Goal: Transaction & Acquisition: Book appointment/travel/reservation

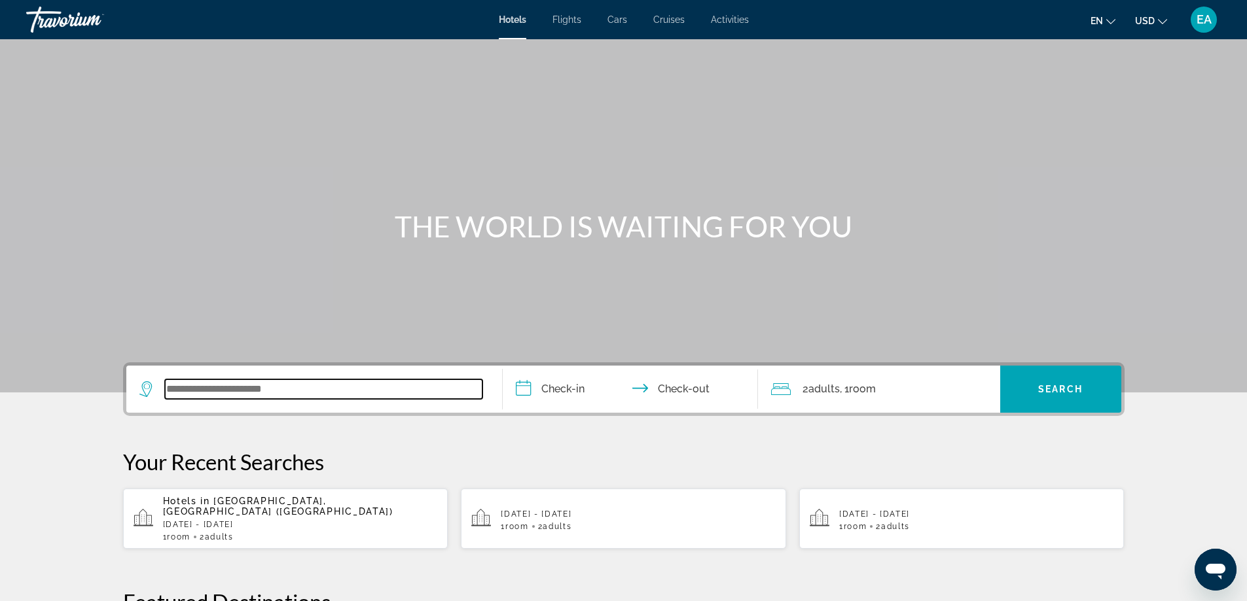
click at [237, 385] on input "Search widget" at bounding box center [323, 390] width 317 height 20
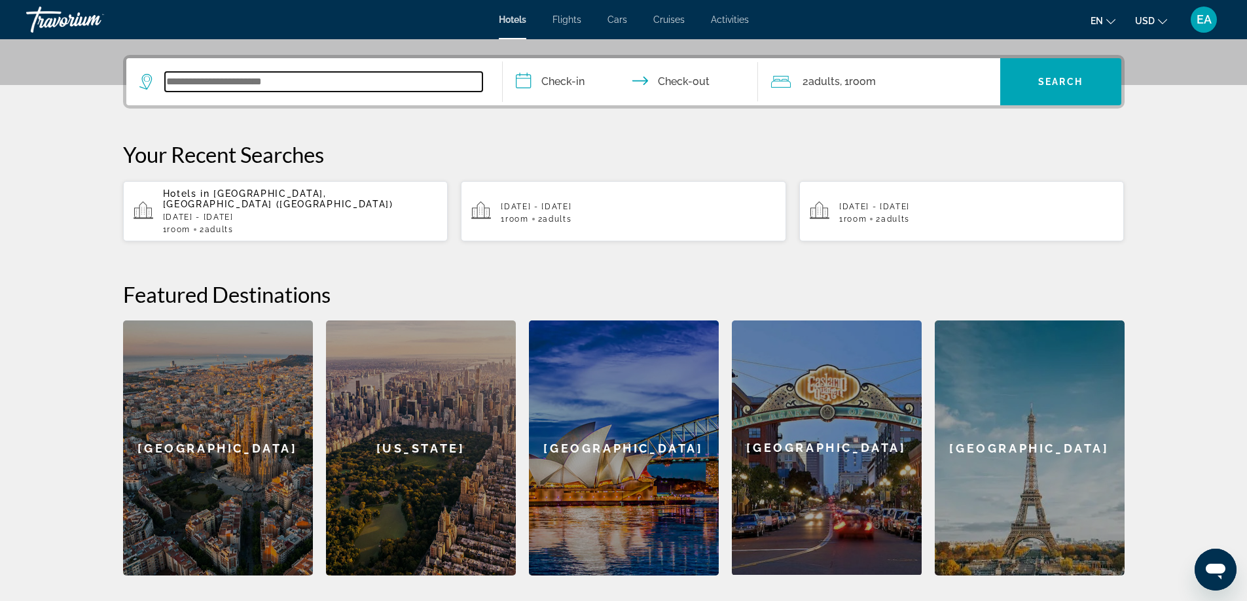
scroll to position [320, 0]
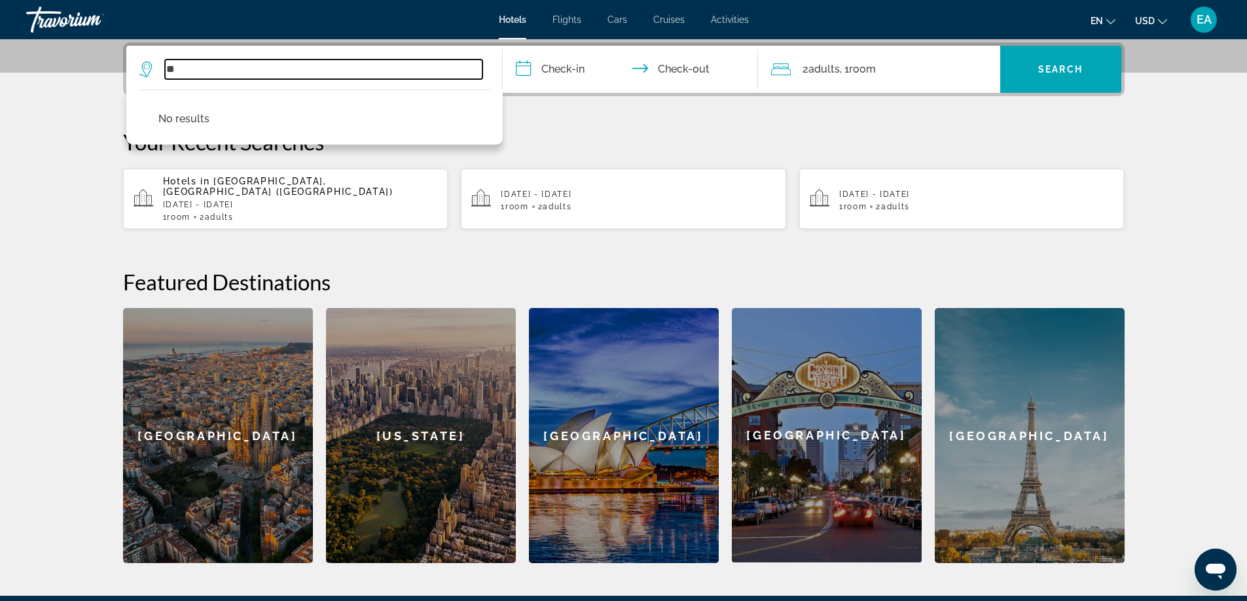
type input "*"
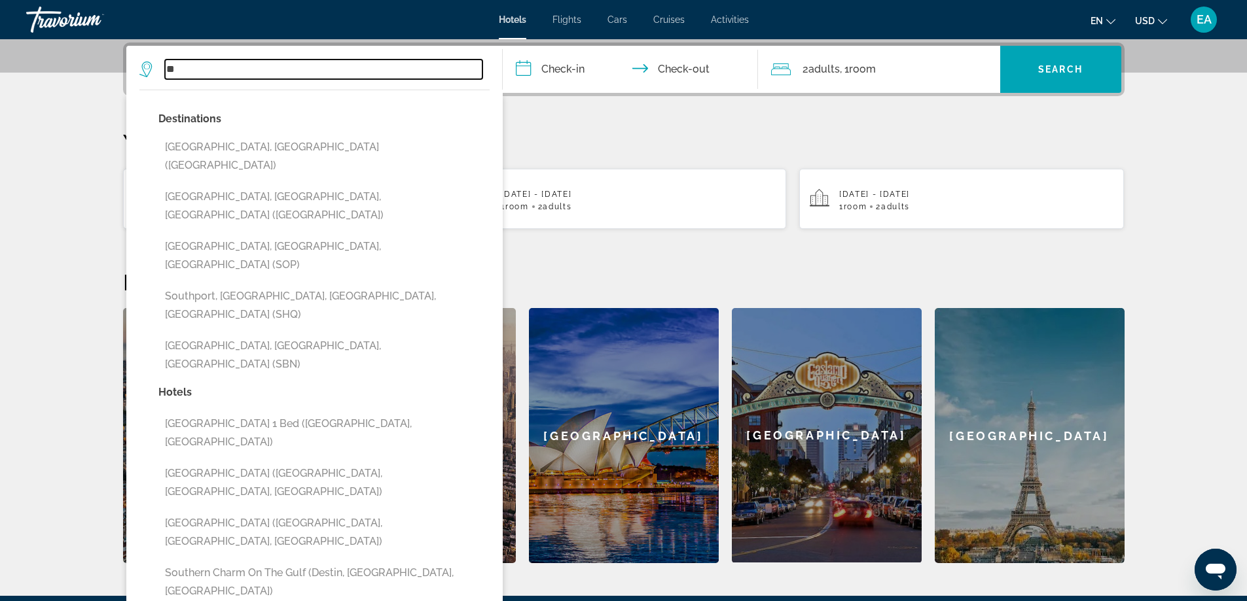
type input "*"
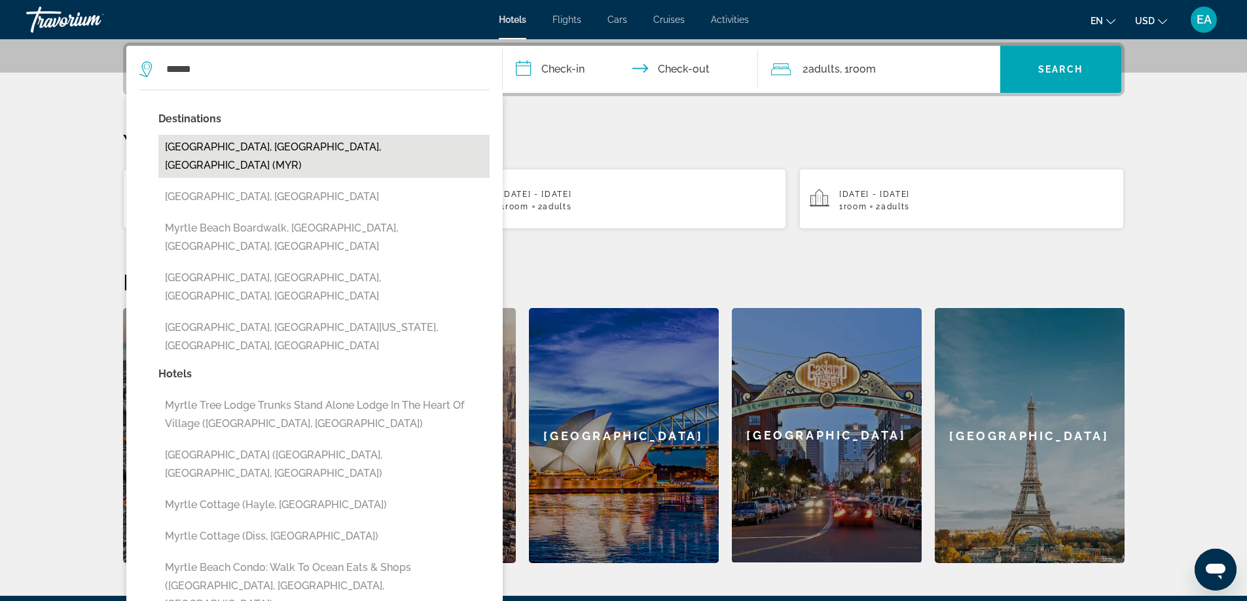
click at [293, 150] on button "[GEOGRAPHIC_DATA], [GEOGRAPHIC_DATA], [GEOGRAPHIC_DATA] (MYR)" at bounding box center [323, 156] width 331 height 43
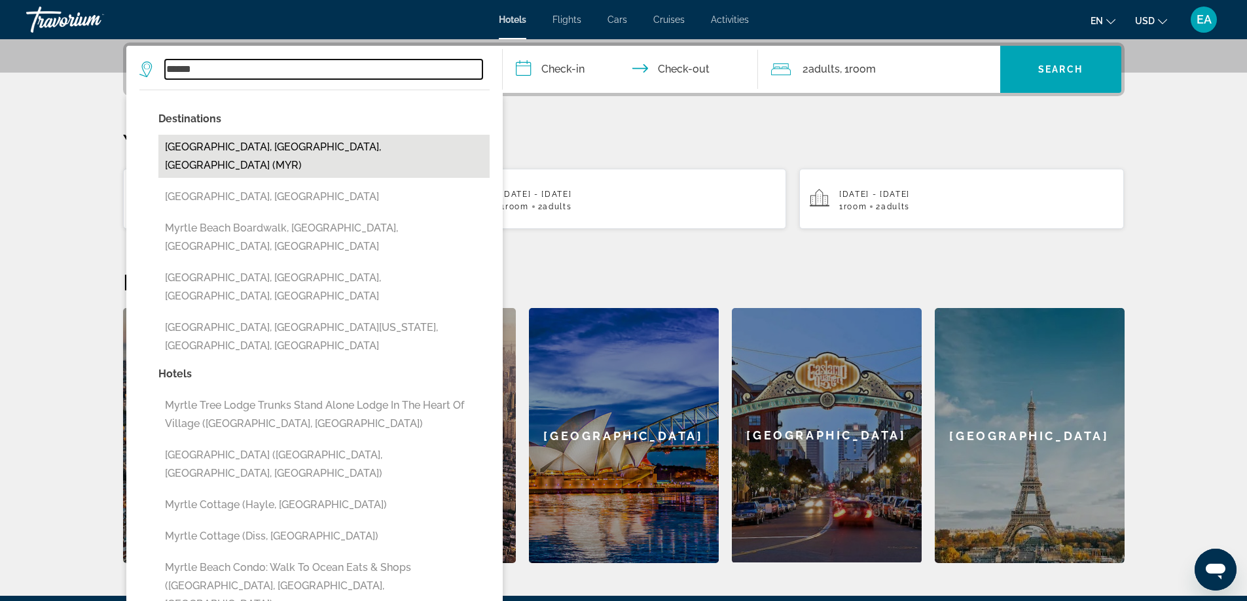
type input "**********"
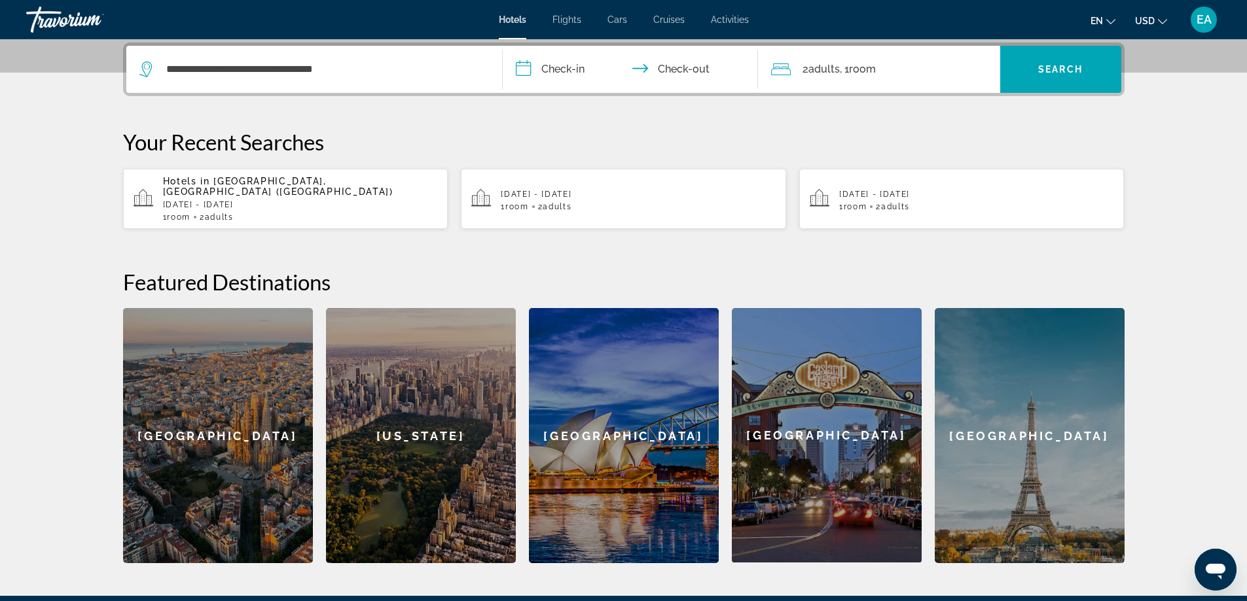
click at [524, 75] on input "**********" at bounding box center [633, 71] width 260 height 51
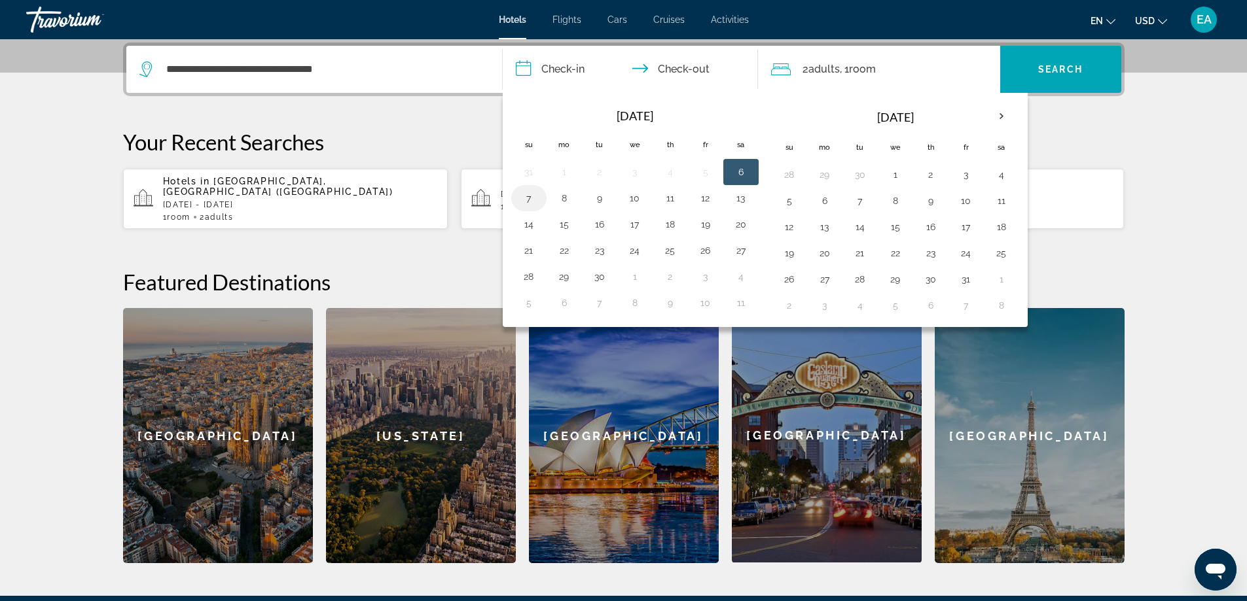
click at [528, 198] on button "7" at bounding box center [528, 198] width 21 height 18
click at [740, 175] on button "6" at bounding box center [740, 172] width 21 height 18
type input "**********"
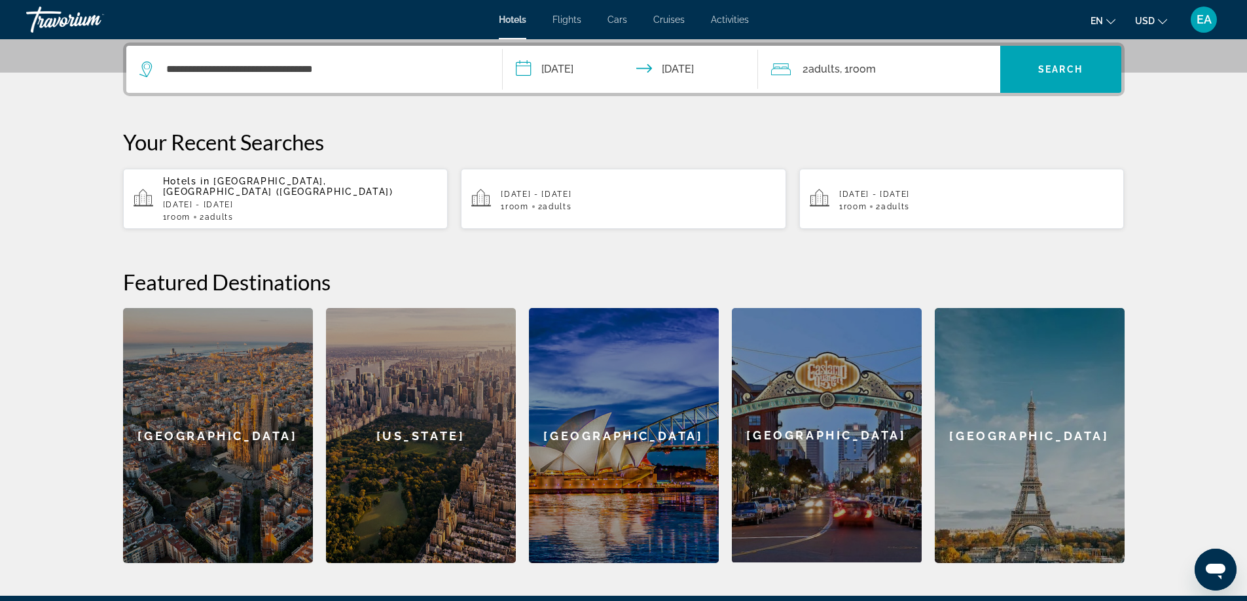
click at [512, 71] on input "**********" at bounding box center [633, 71] width 260 height 51
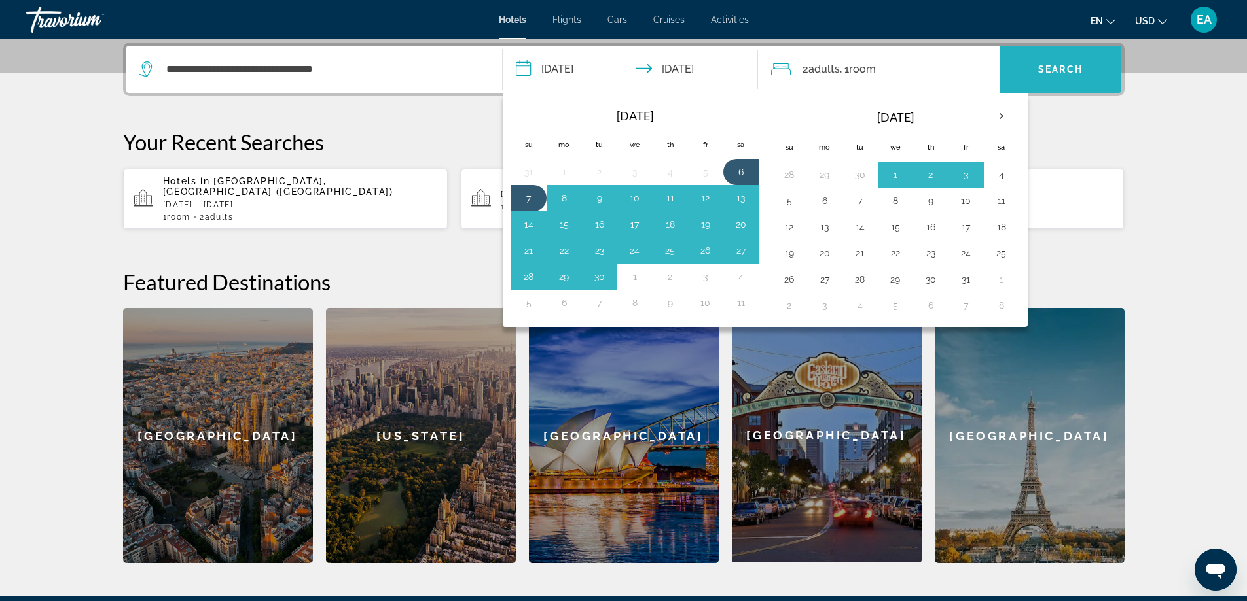
click at [1054, 67] on span "Search" at bounding box center [1060, 69] width 45 height 10
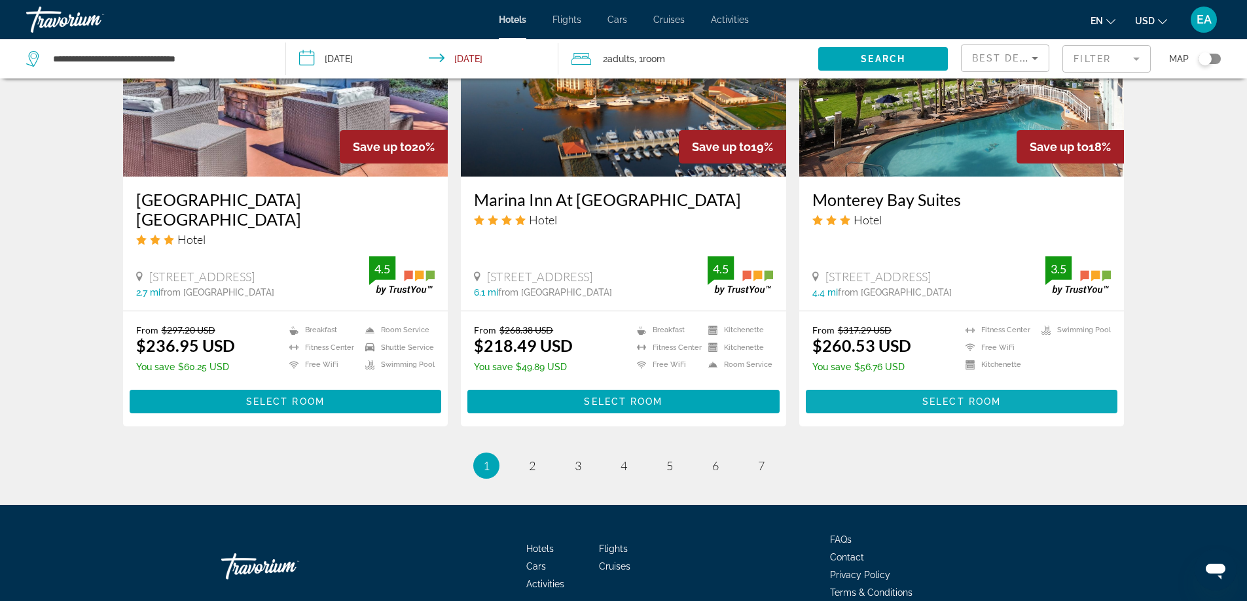
scroll to position [1636, 0]
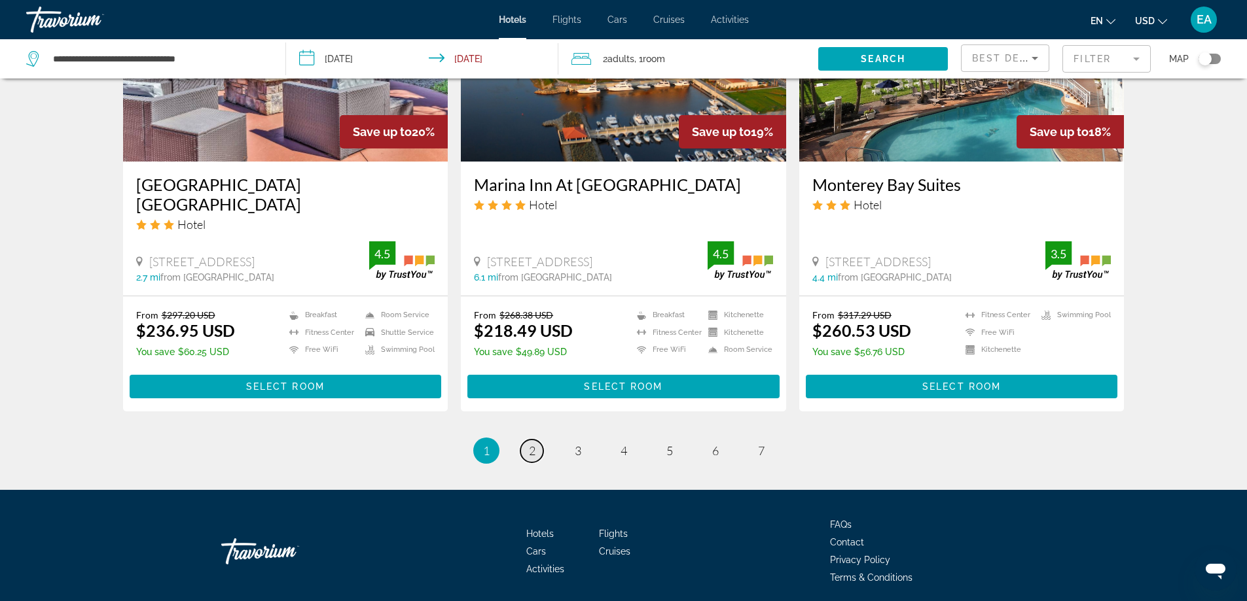
click at [529, 444] on span "2" at bounding box center [532, 451] width 7 height 14
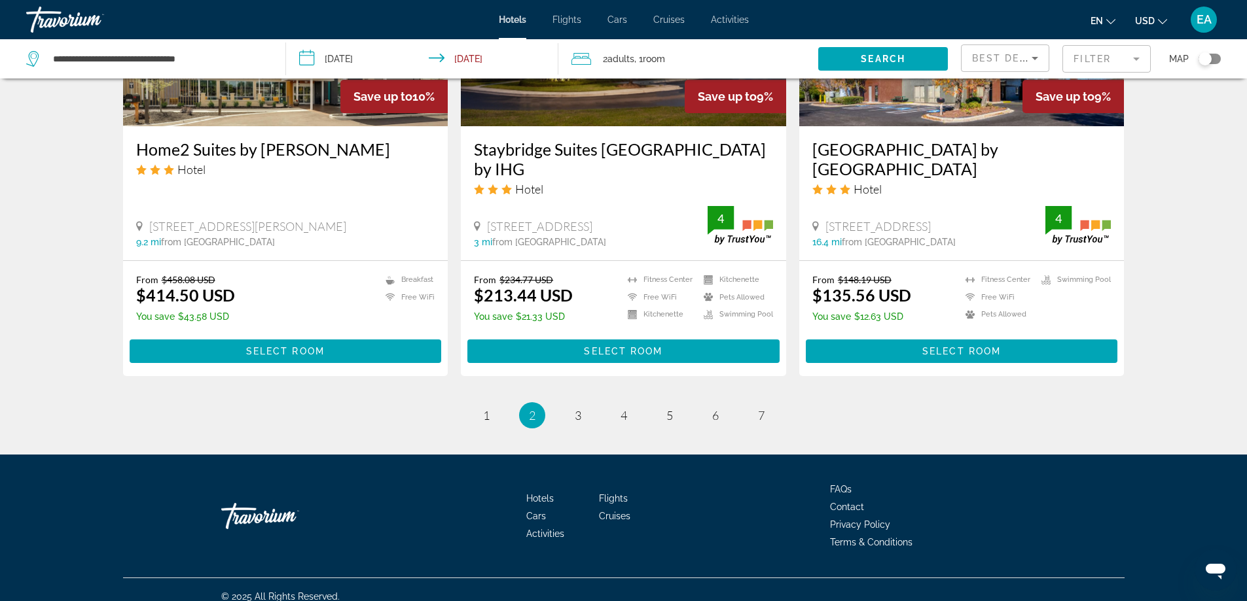
scroll to position [1660, 0]
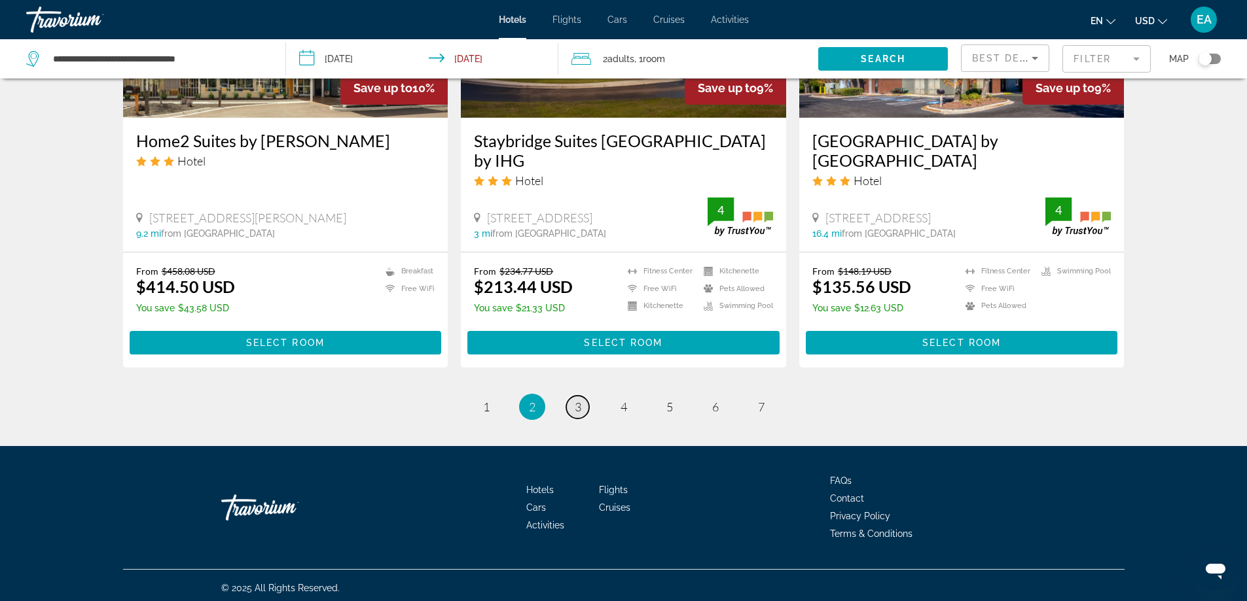
click at [576, 403] on span "3" at bounding box center [578, 407] width 7 height 14
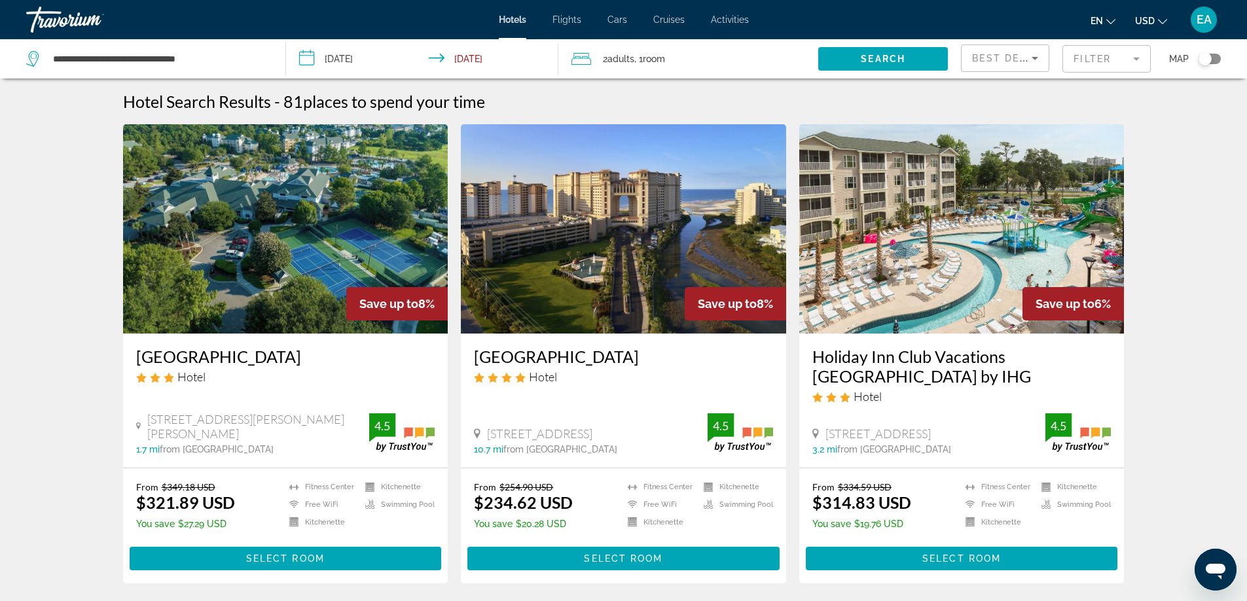
click at [605, 257] on img "Main content" at bounding box center [623, 228] width 325 height 209
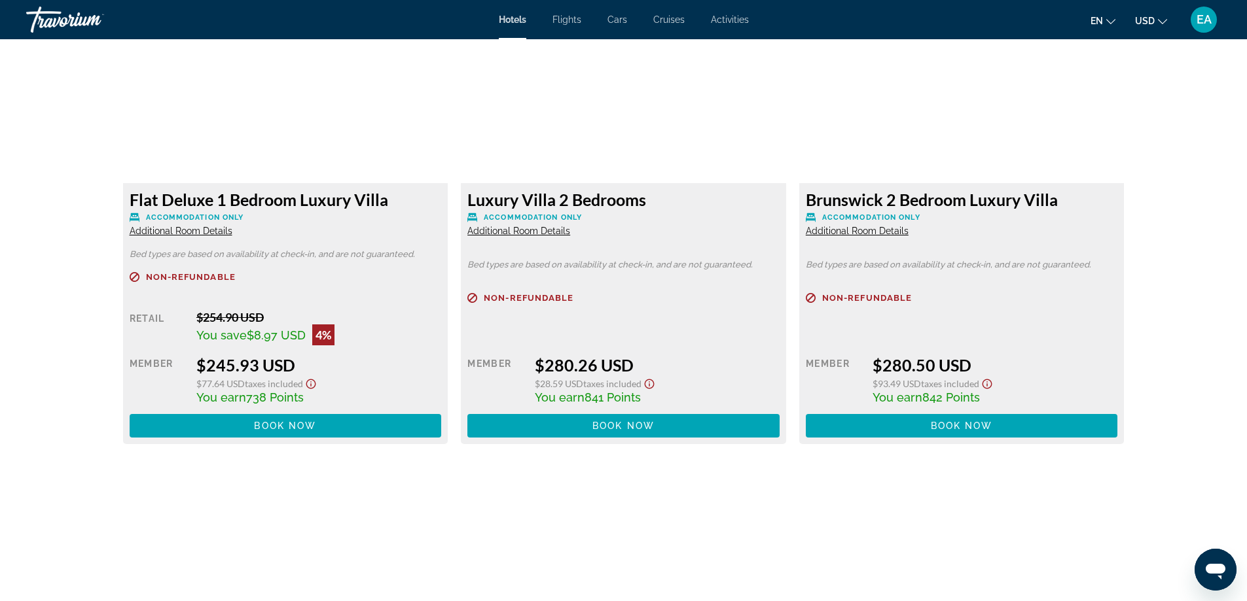
scroll to position [2160, 0]
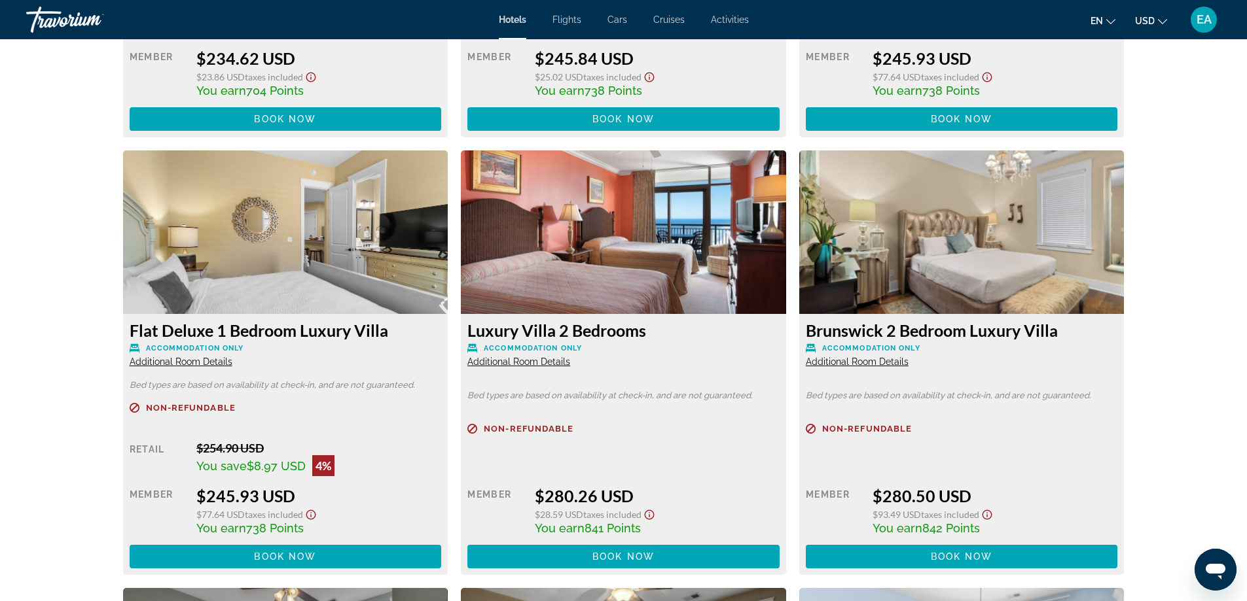
click at [700, 244] on img "Main content" at bounding box center [623, 233] width 325 height 164
click at [636, 245] on img "Main content" at bounding box center [623, 233] width 325 height 164
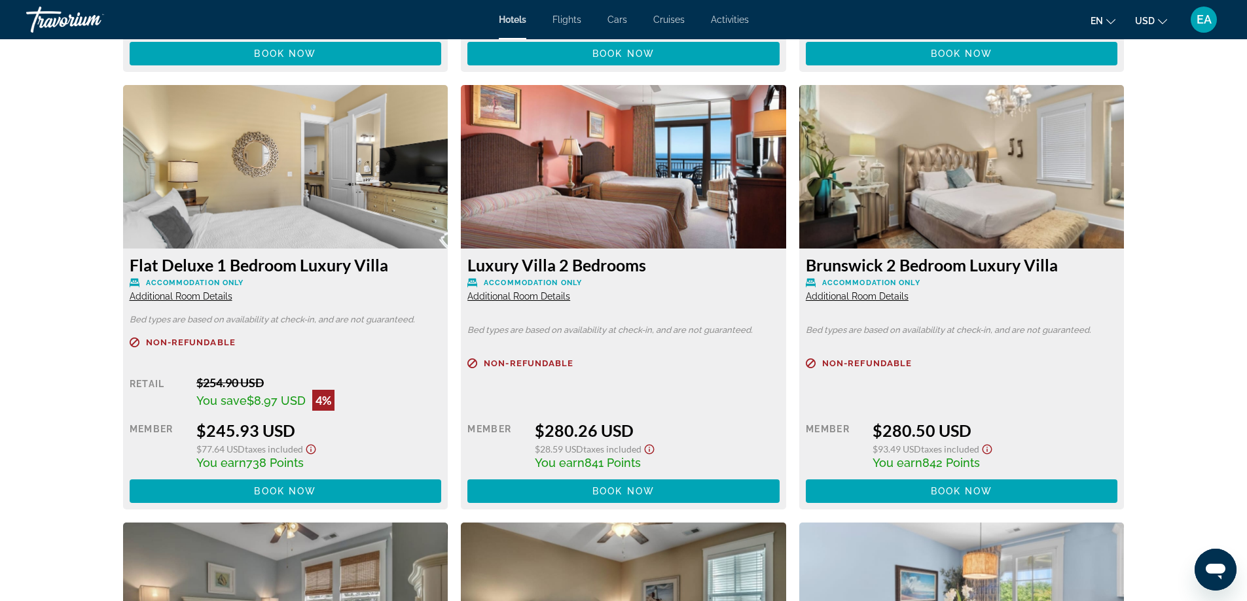
scroll to position [2291, 0]
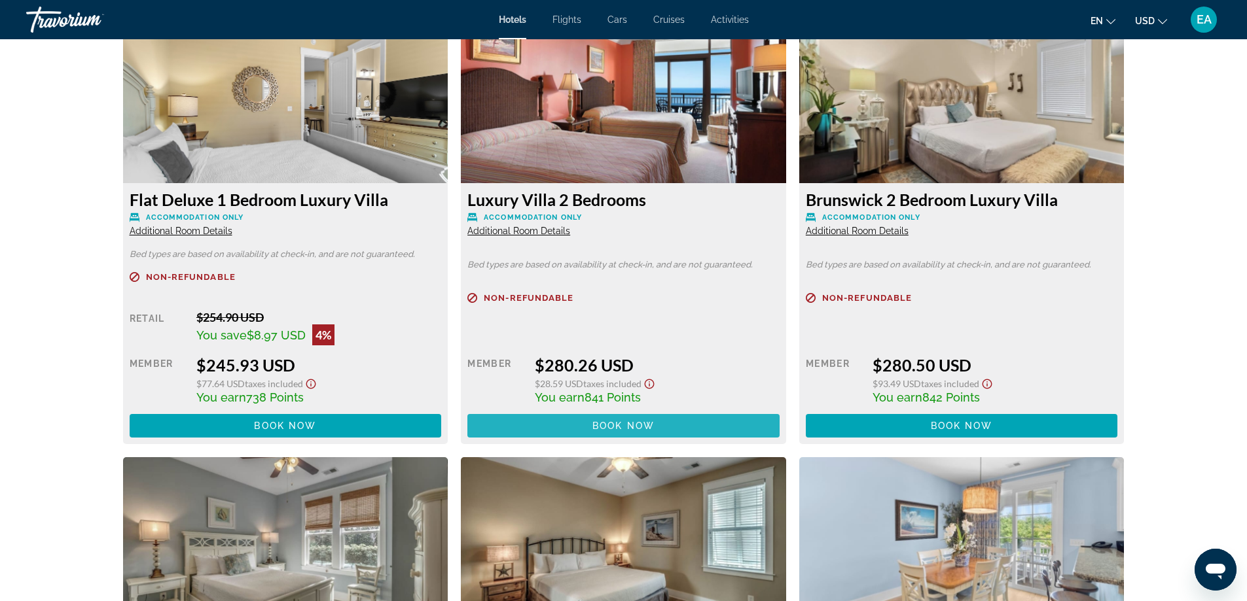
click at [624, 423] on span "Book now" at bounding box center [623, 426] width 62 height 10
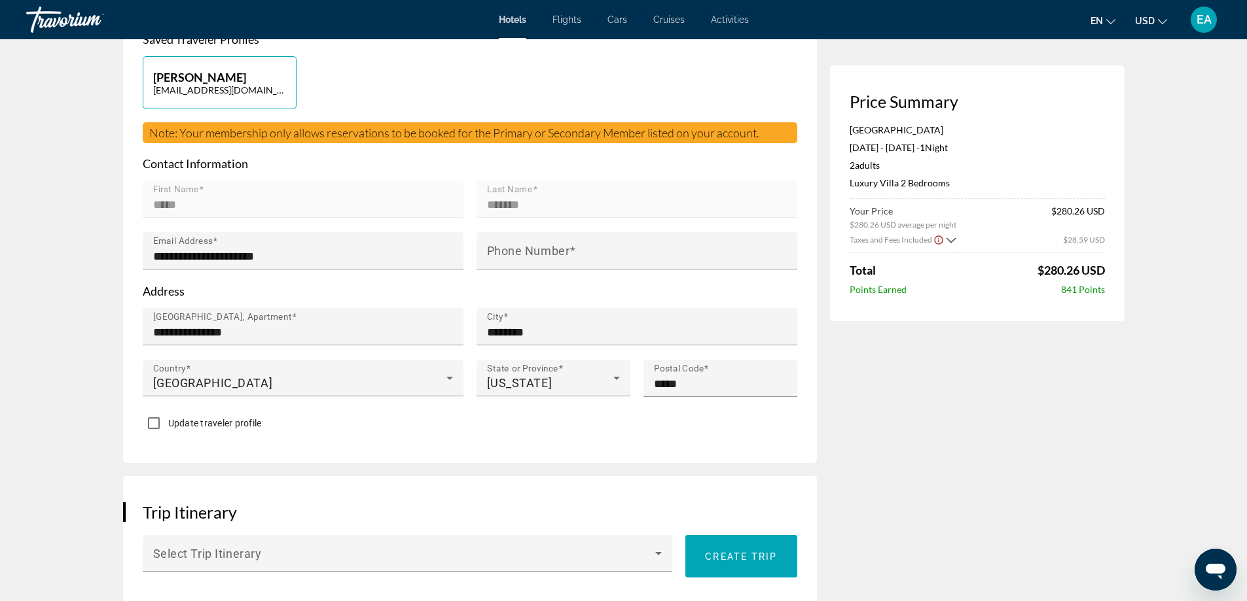
scroll to position [327, 0]
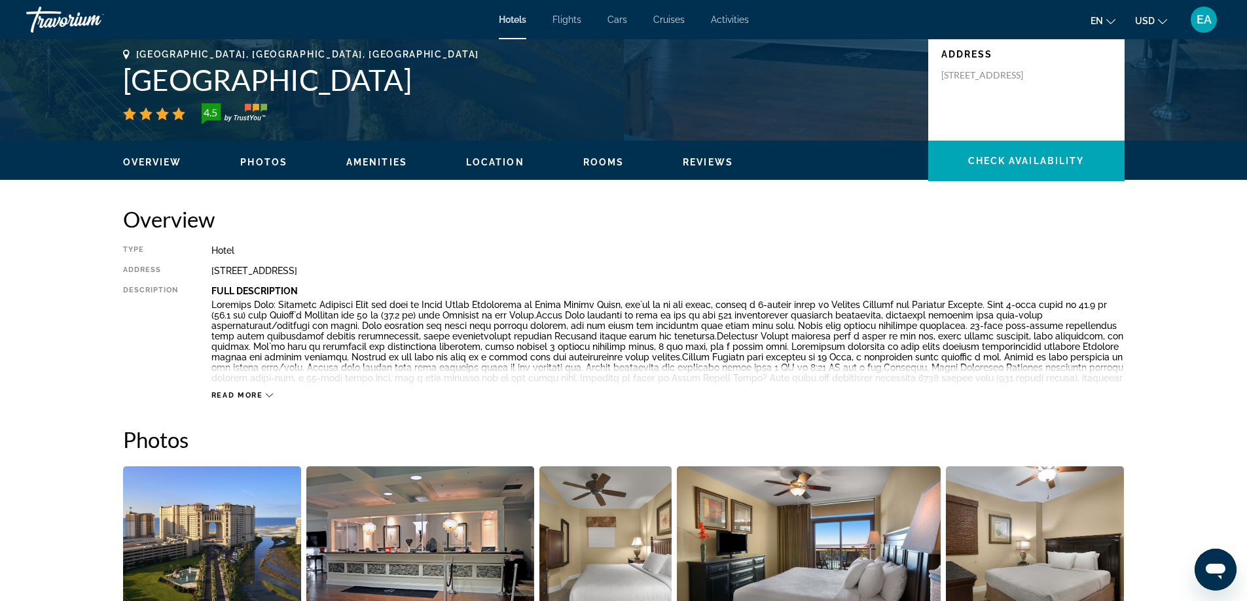
scroll to position [262, 0]
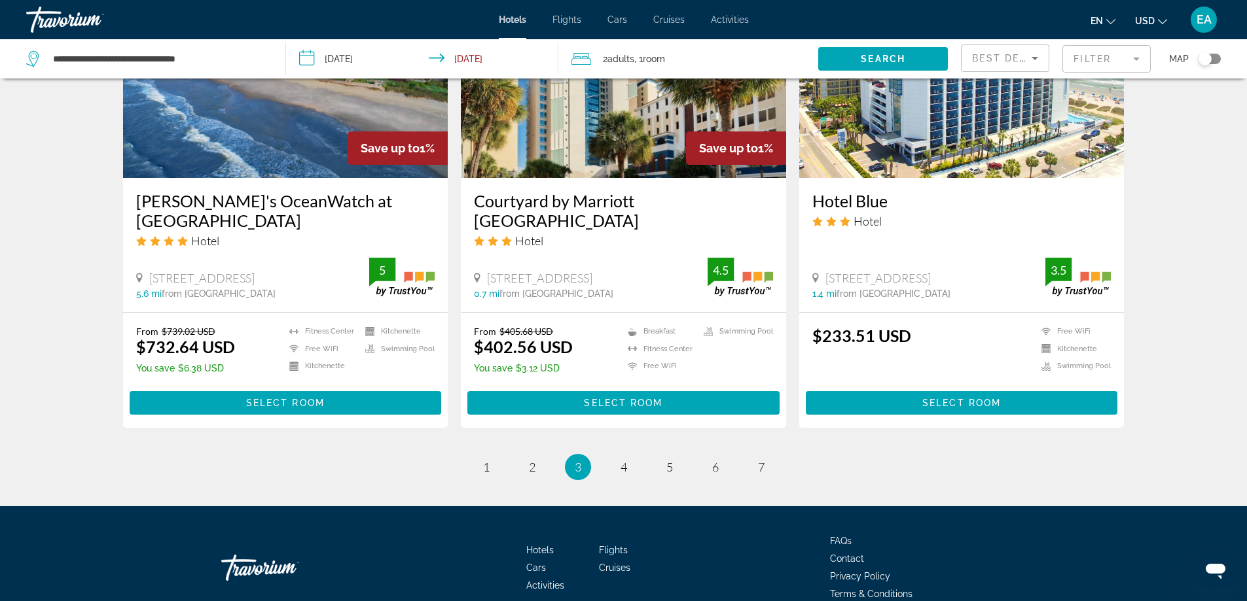
scroll to position [1660, 0]
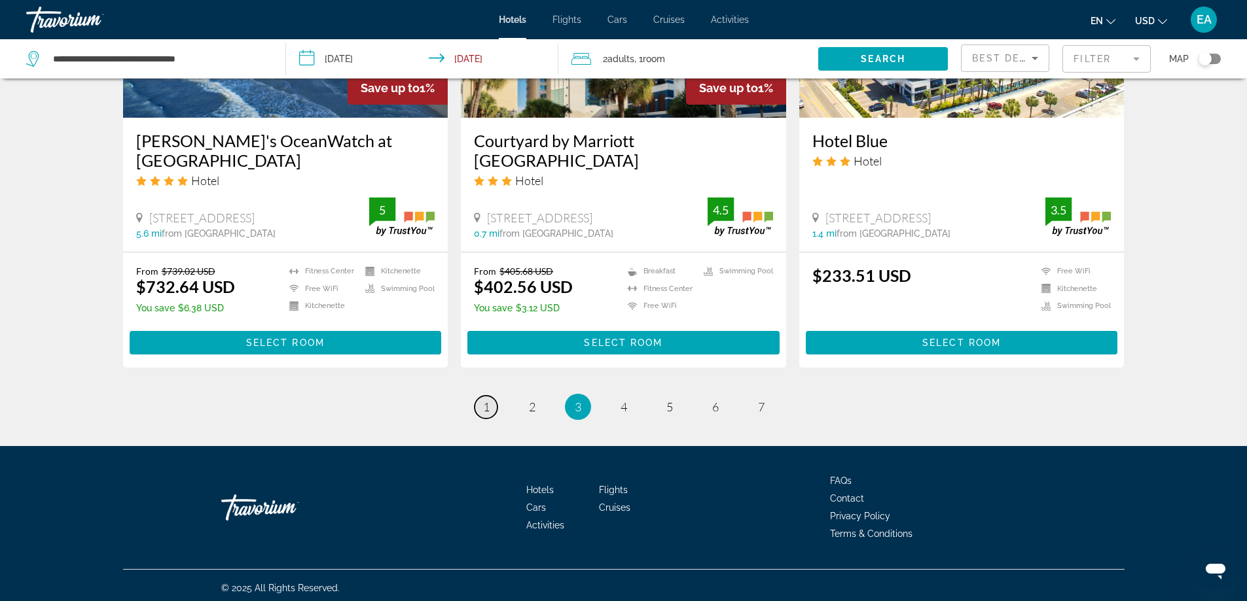
click at [480, 403] on link "page 1" at bounding box center [485, 407] width 23 height 23
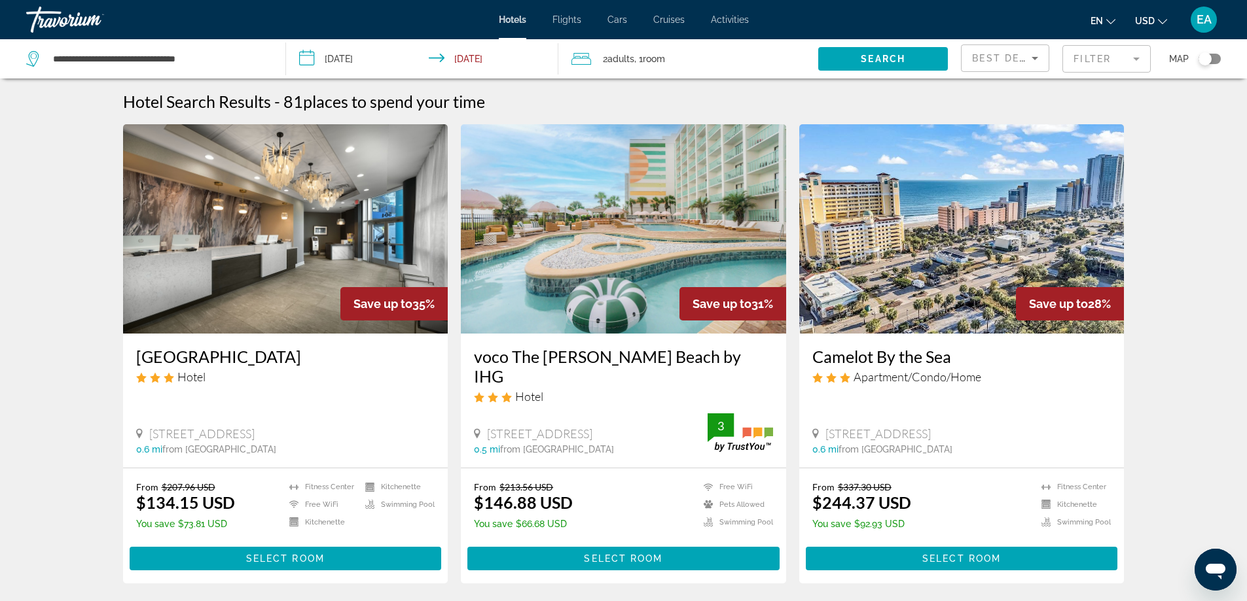
click at [296, 257] on img "Main content" at bounding box center [285, 228] width 325 height 209
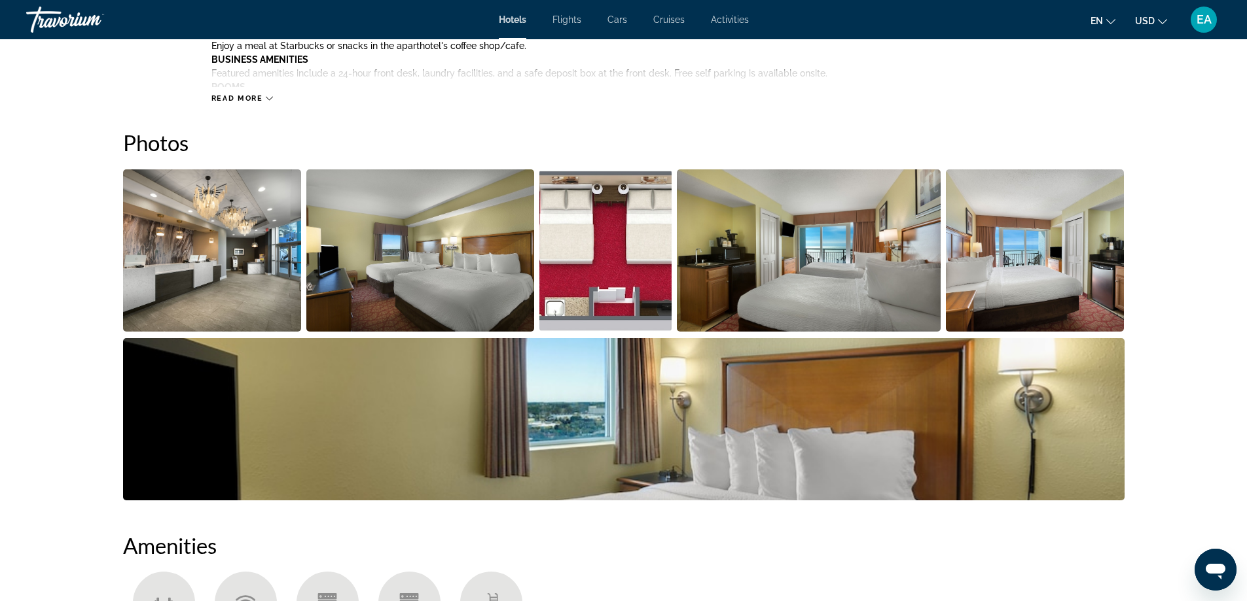
scroll to position [589, 0]
click at [817, 277] on img "Open full-screen image slider" at bounding box center [809, 250] width 264 height 162
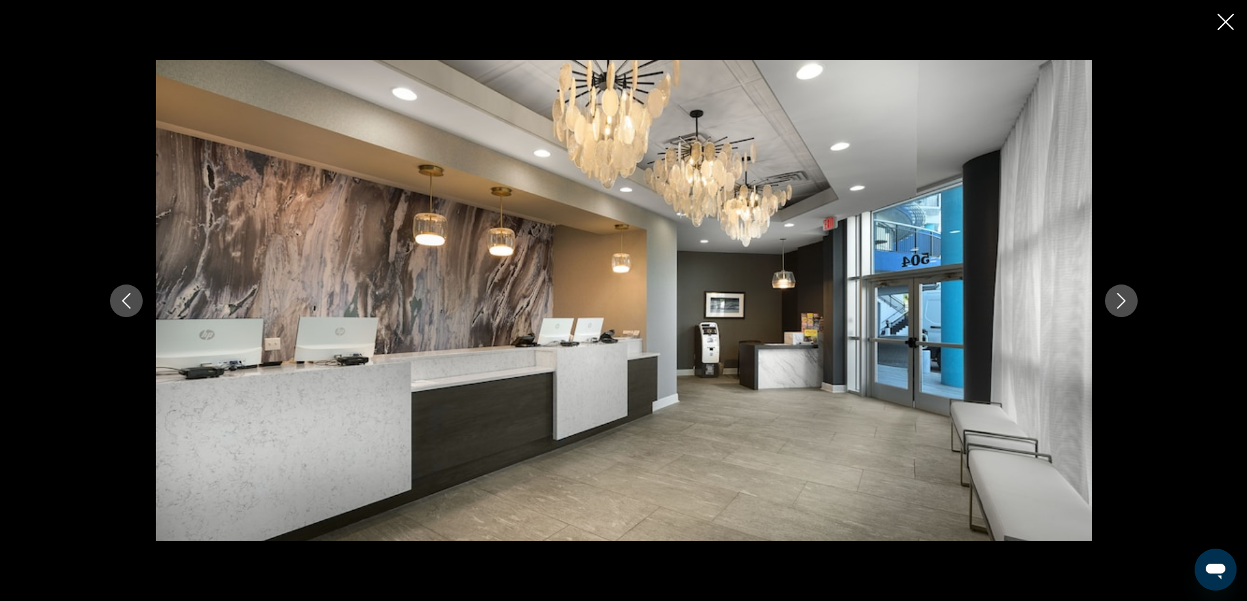
click at [1218, 26] on icon "Close slideshow" at bounding box center [1225, 22] width 16 height 16
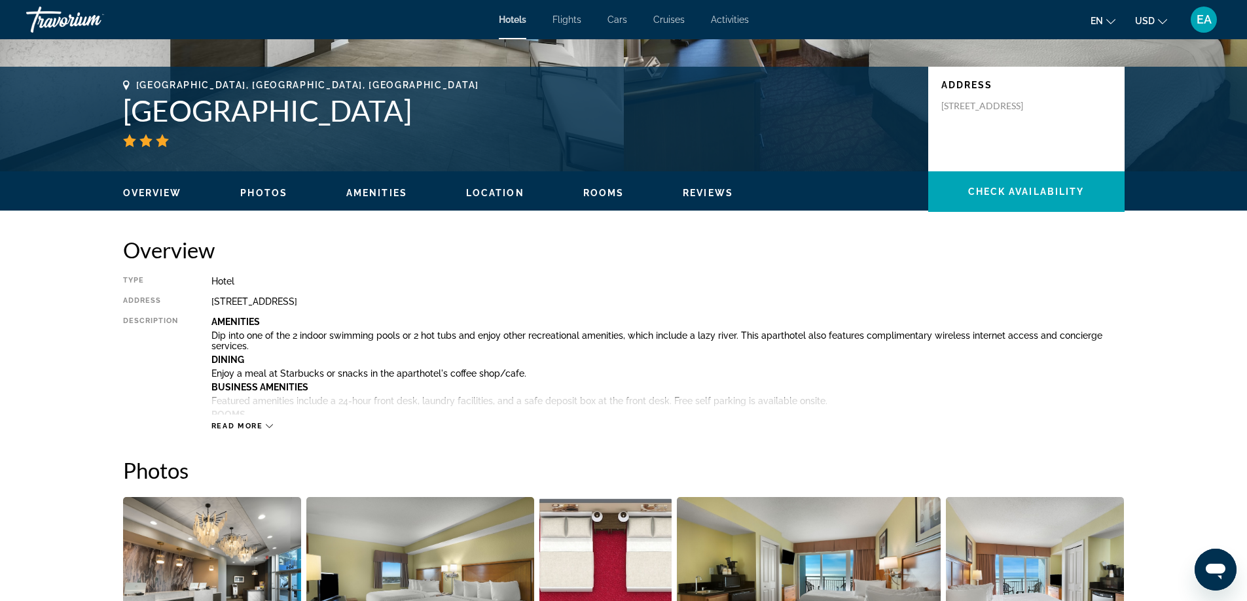
scroll to position [262, 0]
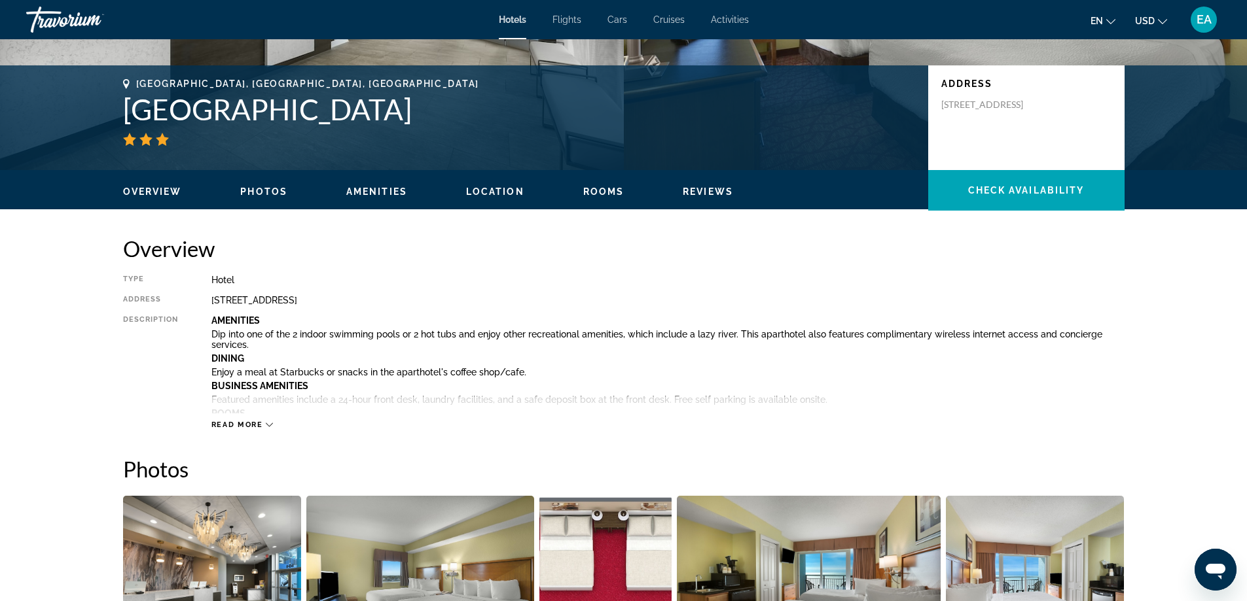
click at [269, 195] on span "Photos" at bounding box center [263, 192] width 47 height 10
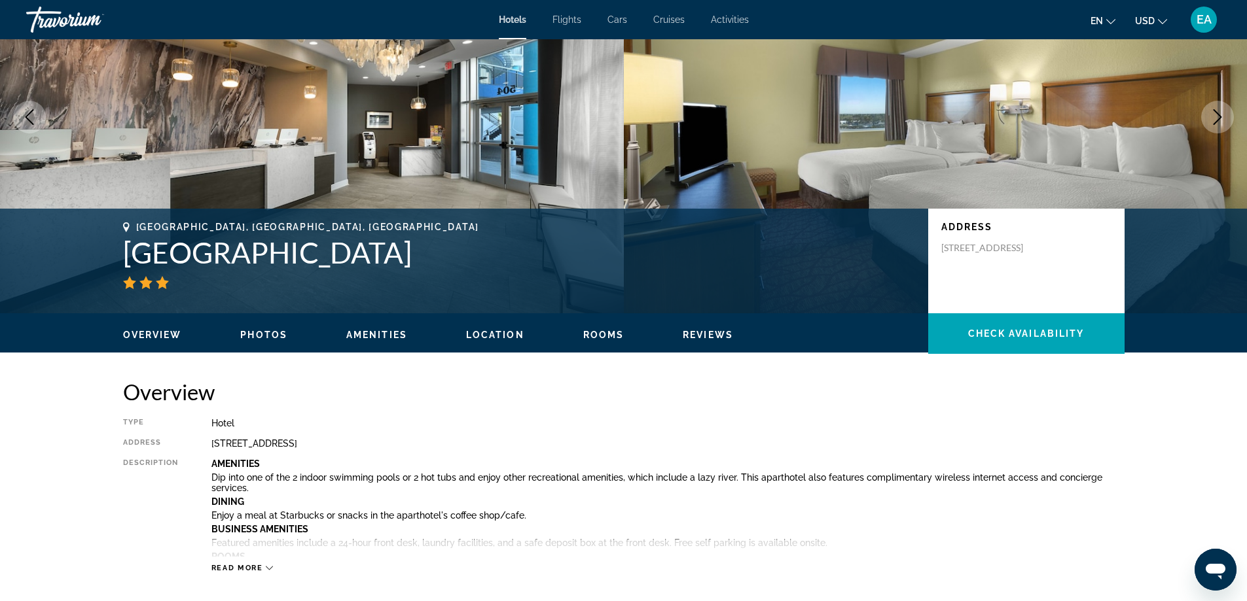
scroll to position [116, 0]
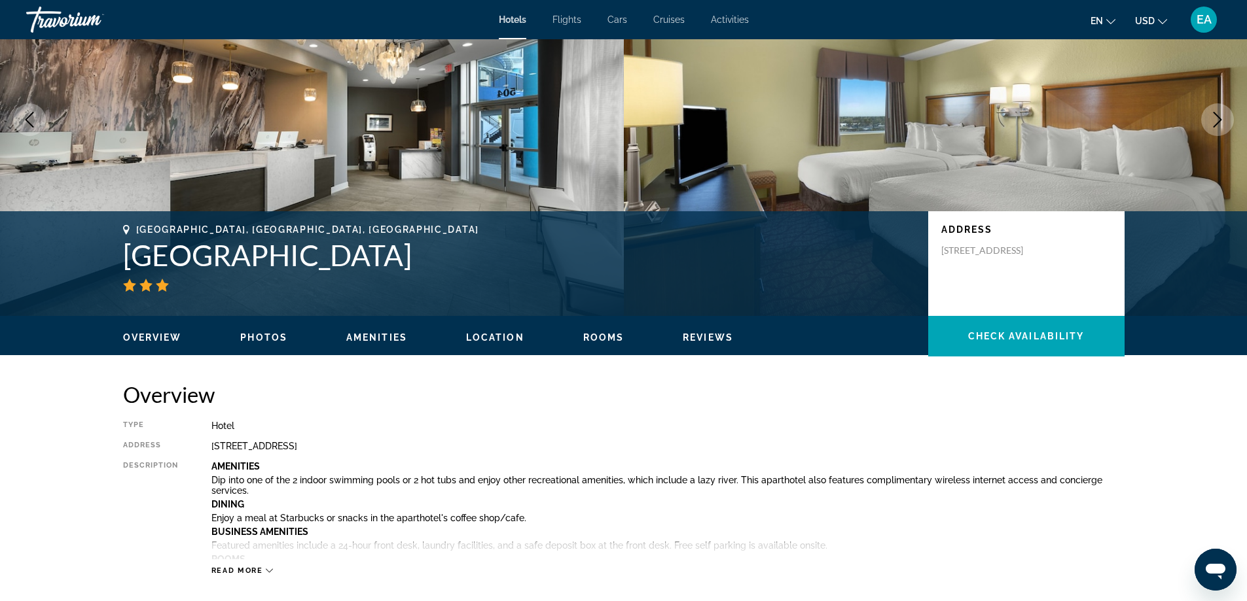
click at [706, 342] on span "Reviews" at bounding box center [708, 337] width 50 height 10
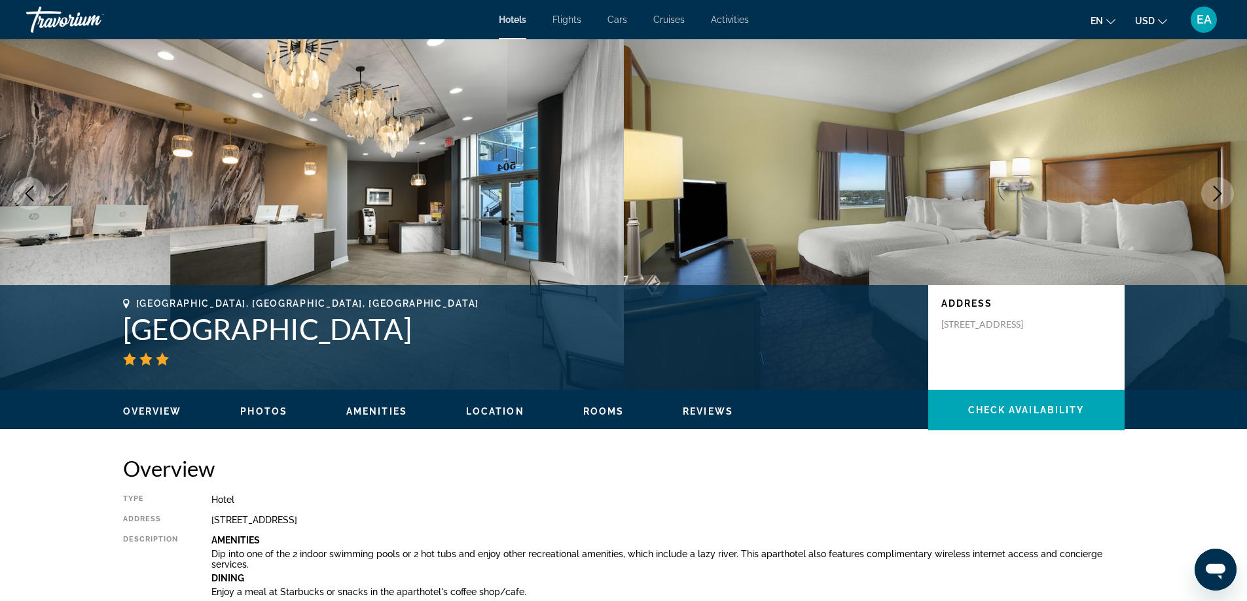
scroll to position [29, 0]
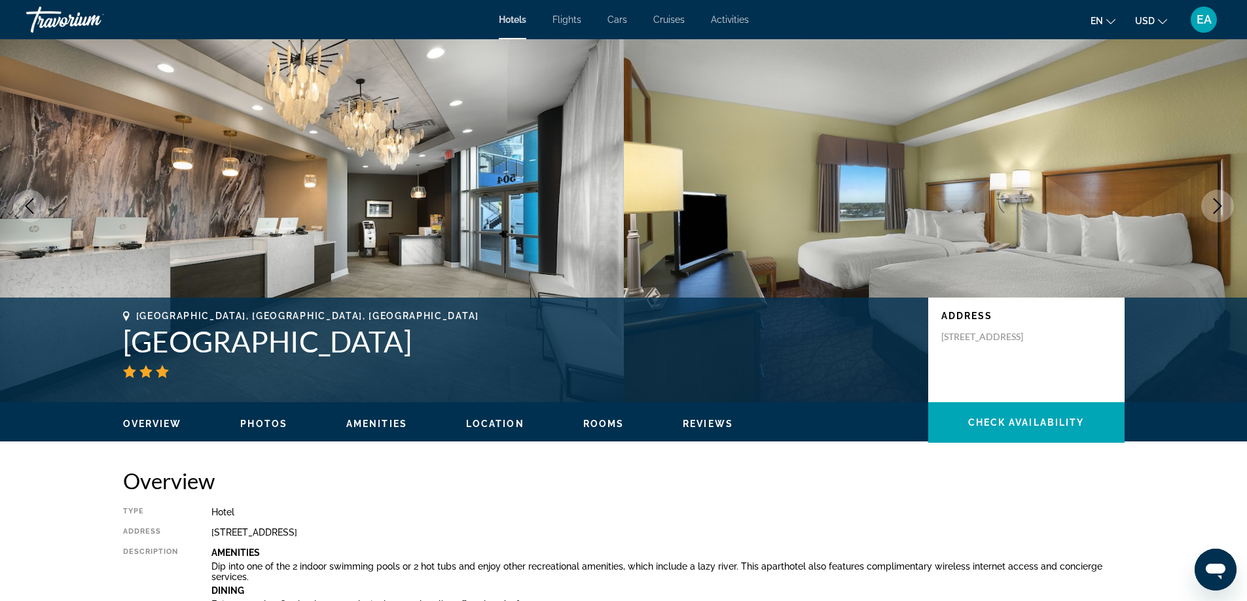
click at [260, 425] on span "Photos" at bounding box center [263, 424] width 47 height 10
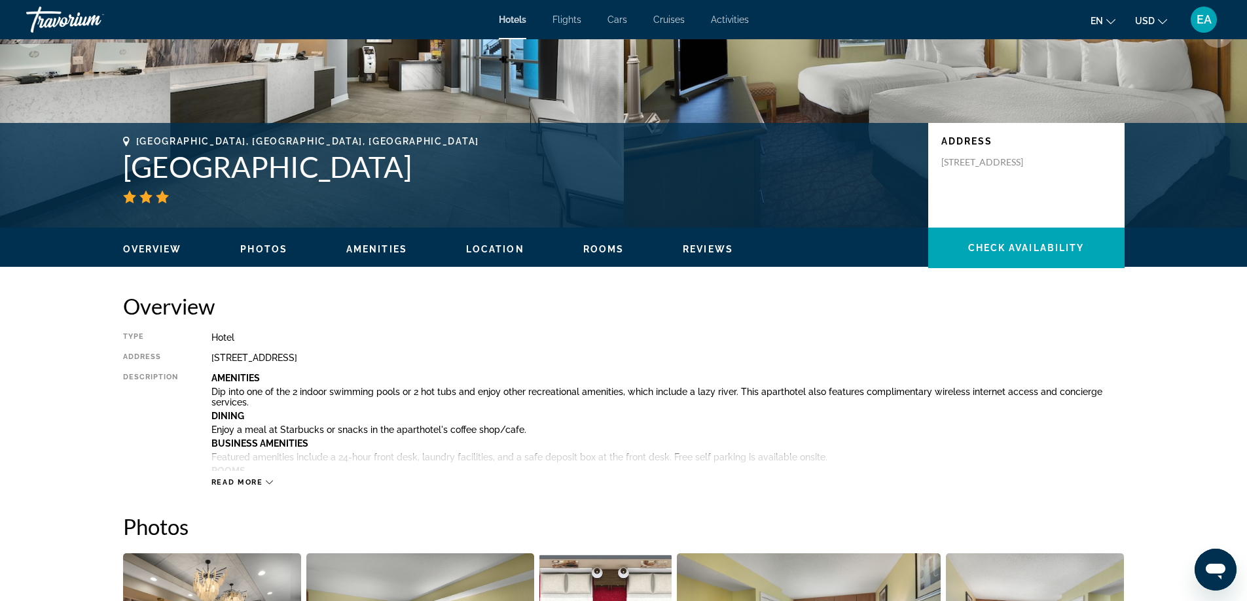
scroll to position [181, 0]
